Goal: Contribute content: Contribute content

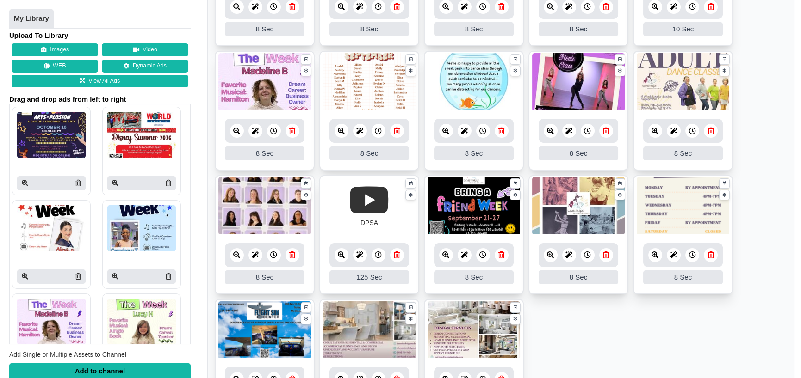
scroll to position [278, 0]
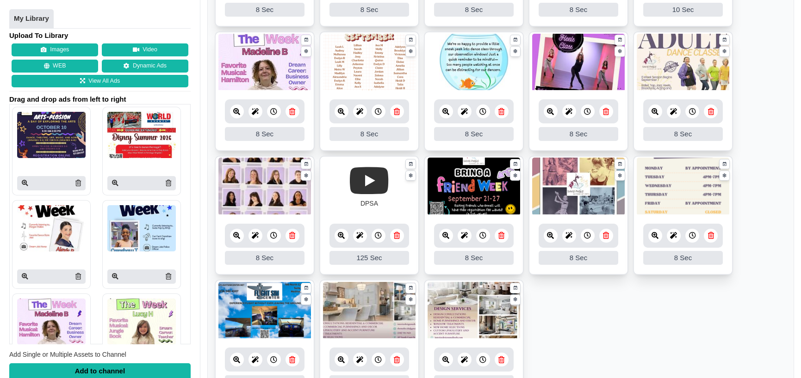
click at [397, 235] on icon at bounding box center [397, 235] width 6 height 7
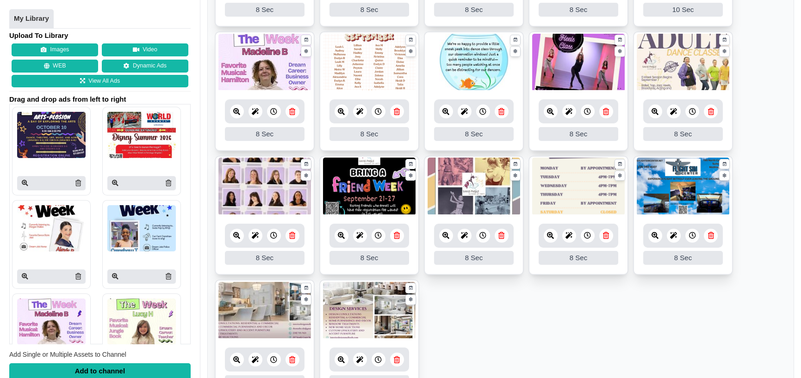
click at [398, 236] on icon at bounding box center [397, 235] width 6 height 7
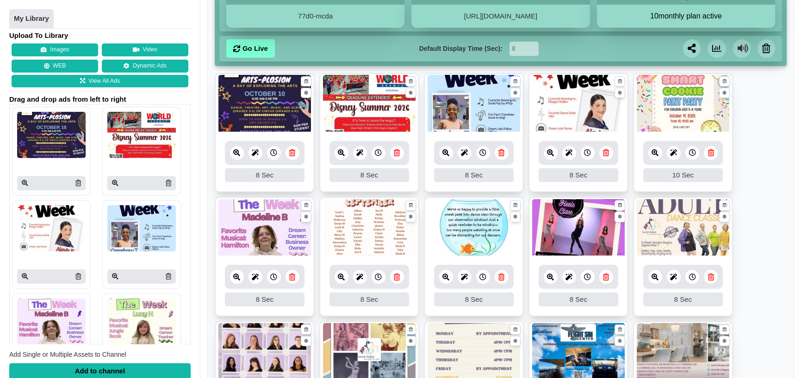
scroll to position [139, 0]
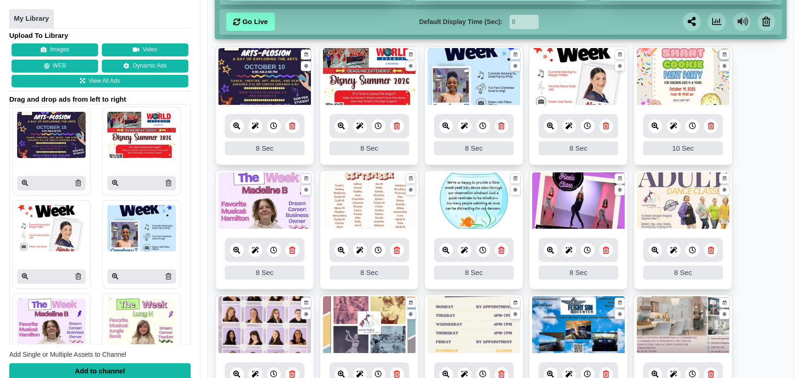
click at [500, 248] on icon at bounding box center [501, 250] width 6 height 7
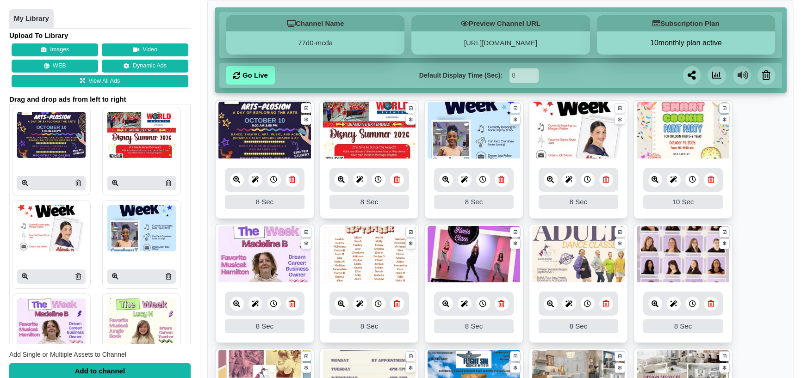
scroll to position [71, 0]
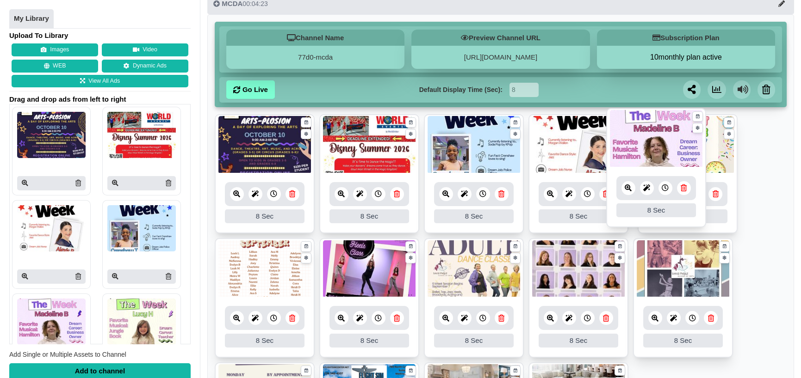
drag, startPoint x: 254, startPoint y: 271, endPoint x: 645, endPoint y: 141, distance: 412.2
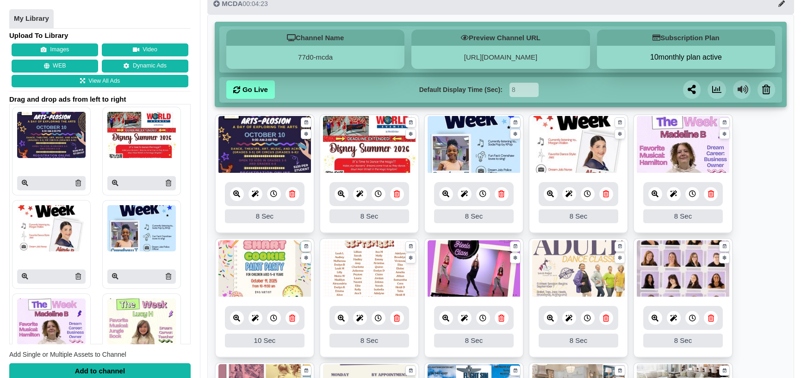
click at [58, 48] on button "Images" at bounding box center [55, 50] width 87 height 13
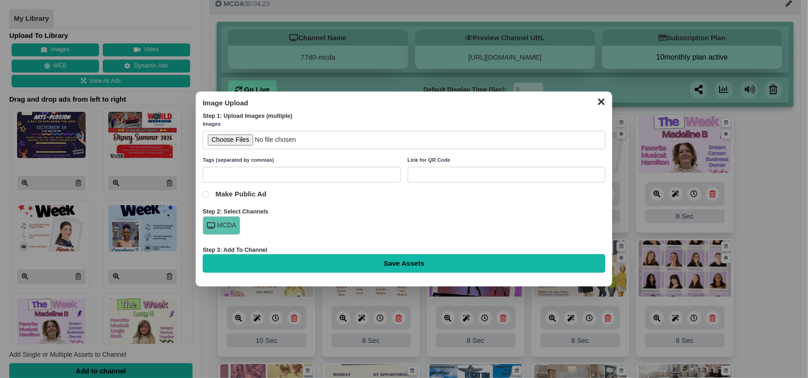
click at [230, 142] on input "file" at bounding box center [404, 140] width 403 height 19
type input "C:\fakepath\Fall Arts.jpg"
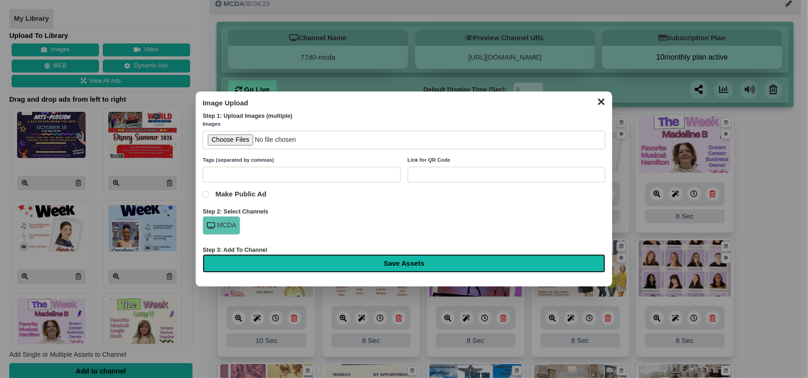
click at [408, 264] on input "Save Assets" at bounding box center [404, 263] width 403 height 19
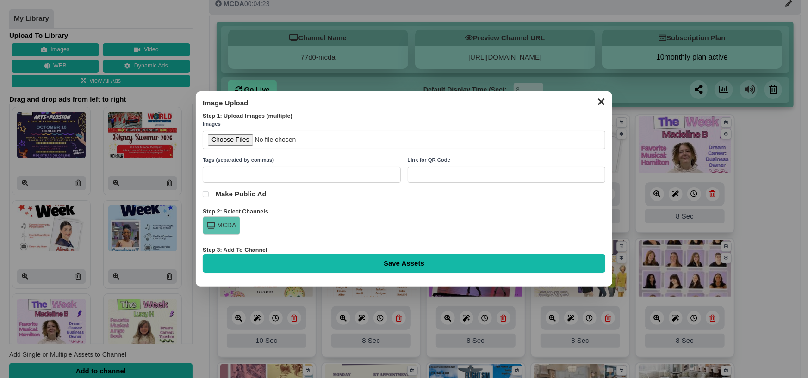
type input "Saving..."
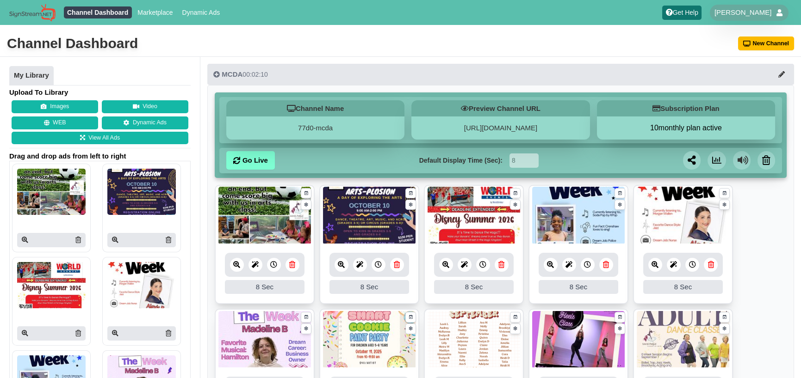
drag, startPoint x: 65, startPoint y: 108, endPoint x: 72, endPoint y: 107, distance: 6.5
click at [65, 108] on button "Images" at bounding box center [55, 106] width 87 height 13
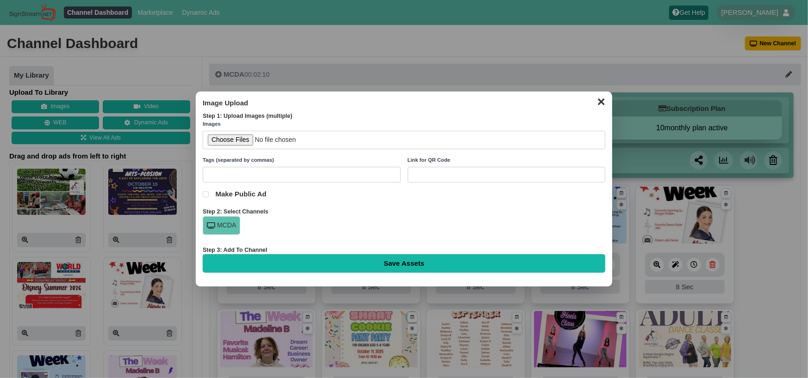
click at [211, 144] on input "file" at bounding box center [404, 140] width 403 height 19
type input "C:\fakepath\Turn on those text alerts!.jpg"
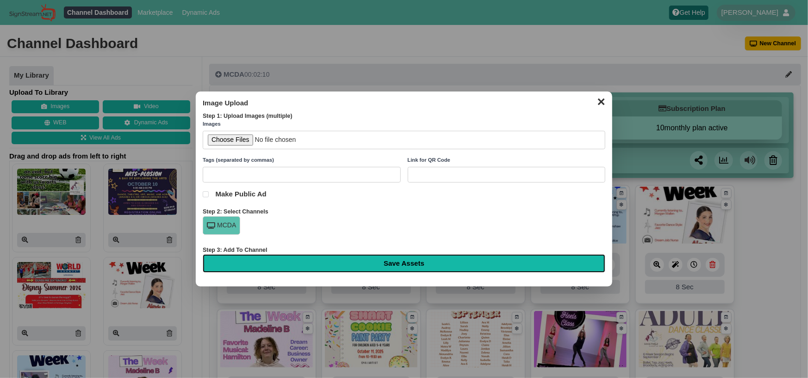
click at [434, 262] on input "Save Assets" at bounding box center [404, 263] width 403 height 19
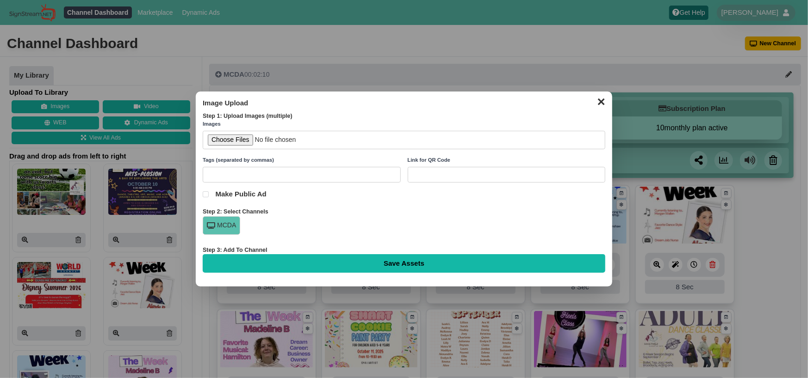
type input "Saving..."
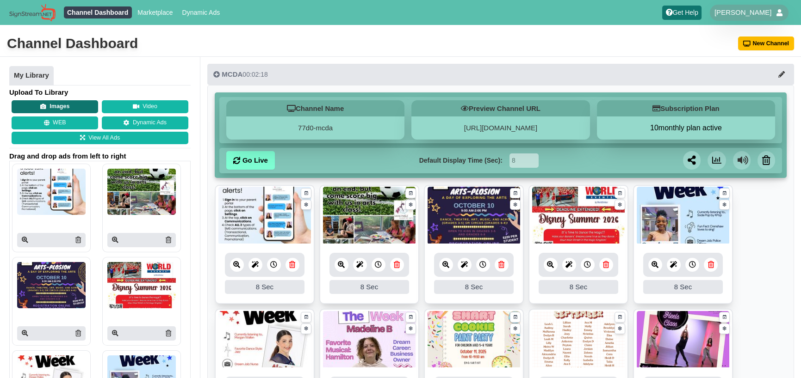
click at [77, 106] on button "Images" at bounding box center [55, 106] width 87 height 13
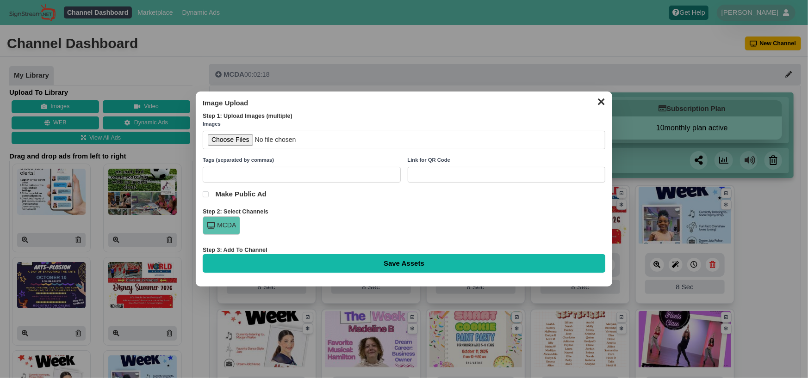
click at [229, 142] on input "file" at bounding box center [404, 140] width 403 height 19
type input "C:\fakepath\Spirit Week is Coming....jpg"
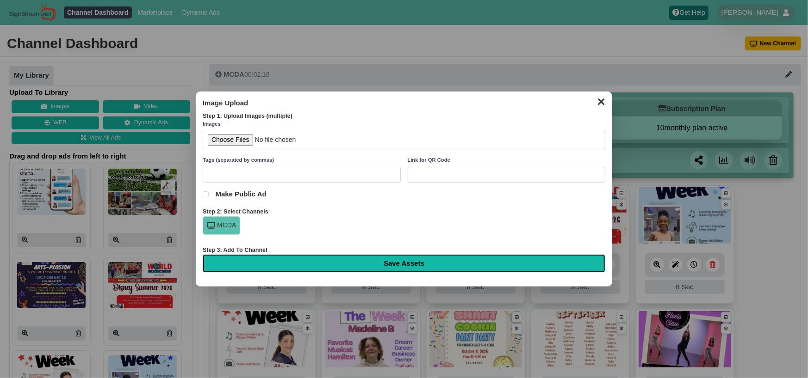
click at [409, 263] on input "Save Assets" at bounding box center [404, 263] width 403 height 19
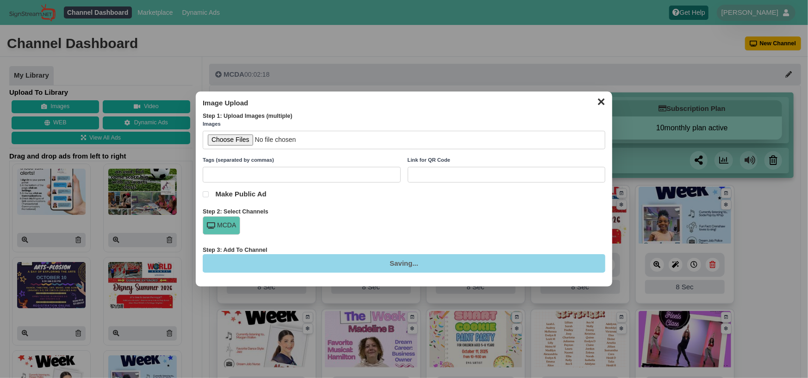
type input "Saving..."
